Goal: Navigation & Orientation: Understand site structure

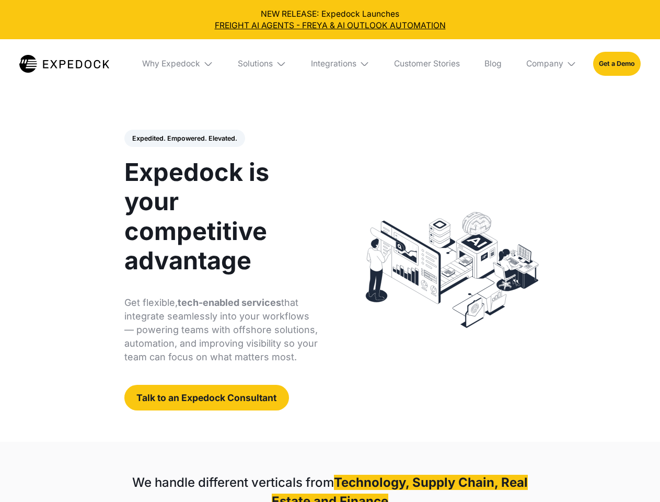
select select
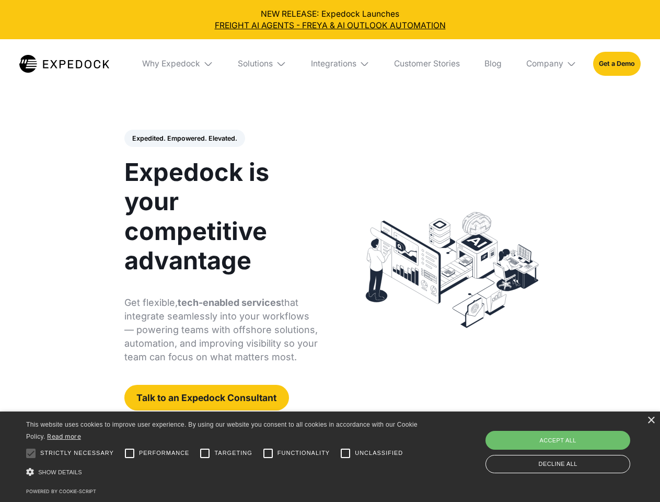
click at [330, 64] on div "Integrations" at bounding box center [333, 64] width 45 height 10
click at [178, 64] on div "Why Expedock" at bounding box center [162, 64] width 58 height 10
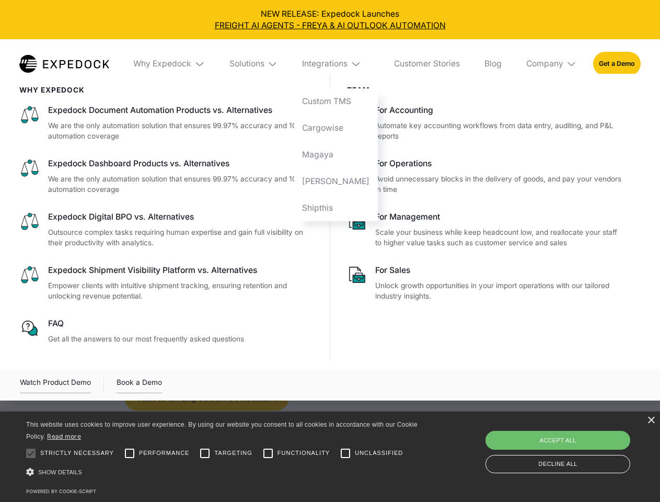
click at [263, 64] on div "Solutions" at bounding box center [246, 64] width 35 height 10
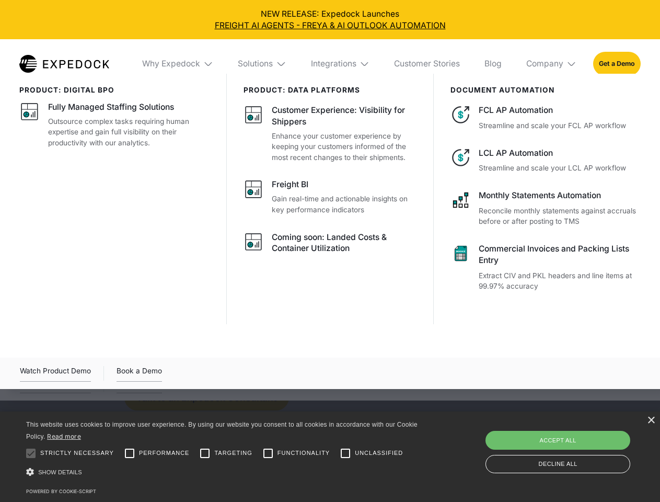
click at [341, 64] on div "Integrations" at bounding box center [333, 64] width 45 height 10
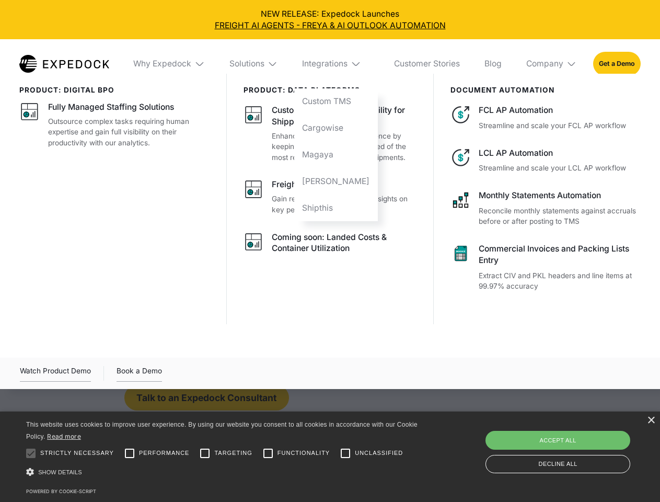
click at [552, 64] on div "Company" at bounding box center [544, 64] width 37 height 10
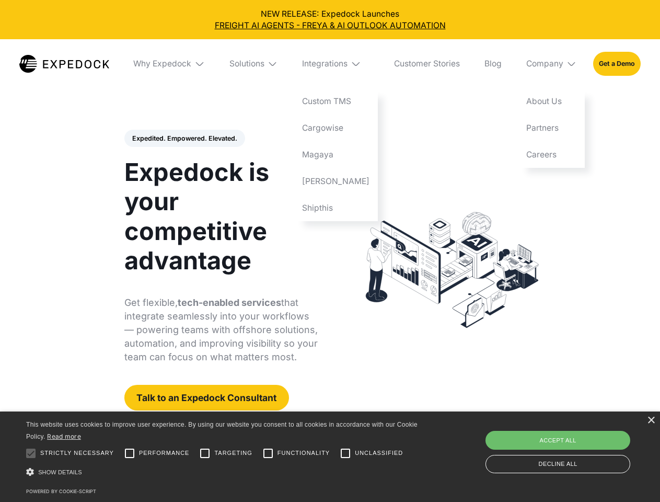
click at [184, 138] on div "Expedited. Empowered. Elevated. Automate Freight Document Extraction at 99.97% …" at bounding box center [221, 270] width 194 height 281
click at [31, 453] on div at bounding box center [30, 453] width 21 height 21
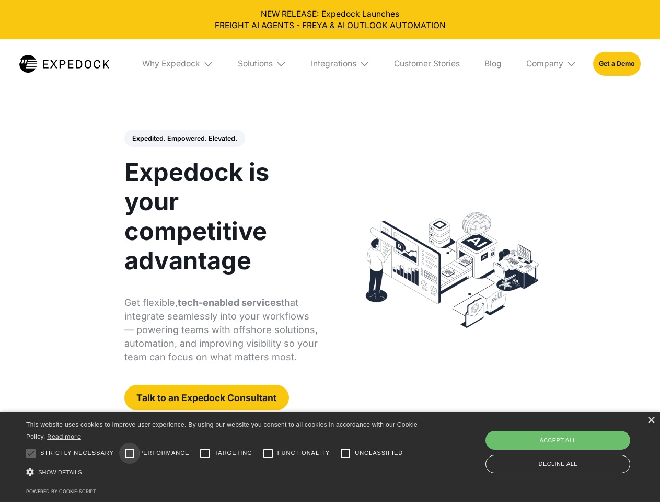
click at [130, 453] on input "Performance" at bounding box center [129, 453] width 21 height 21
checkbox input "true"
click at [205, 453] on input "Targeting" at bounding box center [204, 453] width 21 height 21
checkbox input "true"
click at [268, 453] on input "Functionality" at bounding box center [268, 453] width 21 height 21
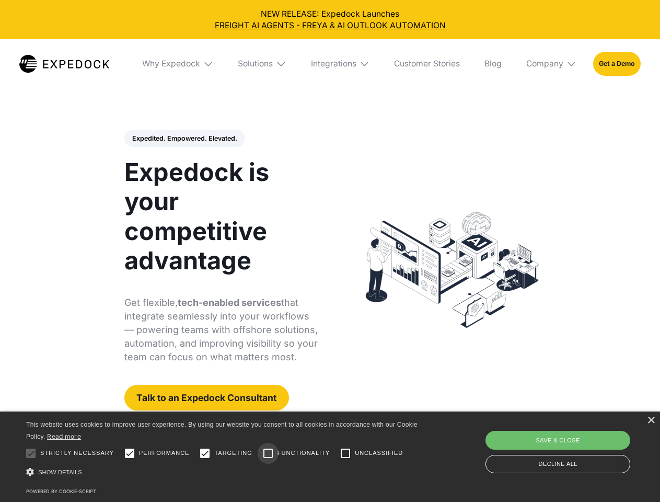
checkbox input "true"
